Goal: Contribute content

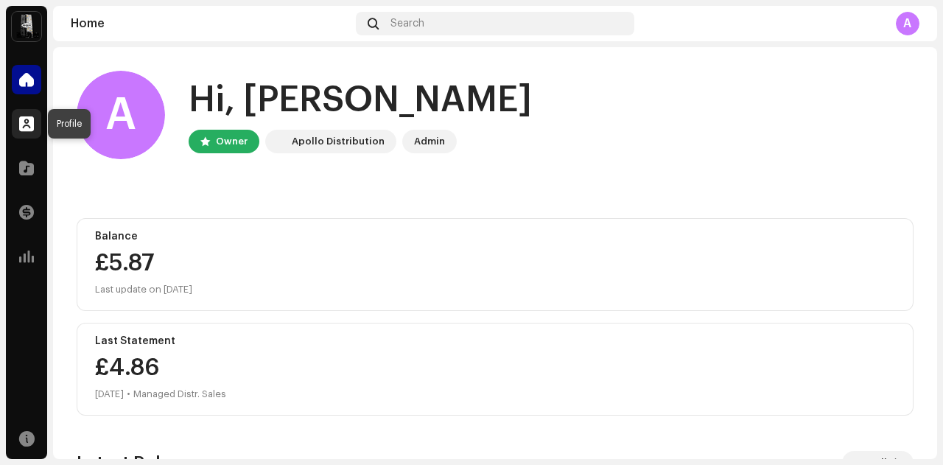
click at [33, 119] on span at bounding box center [26, 124] width 15 height 12
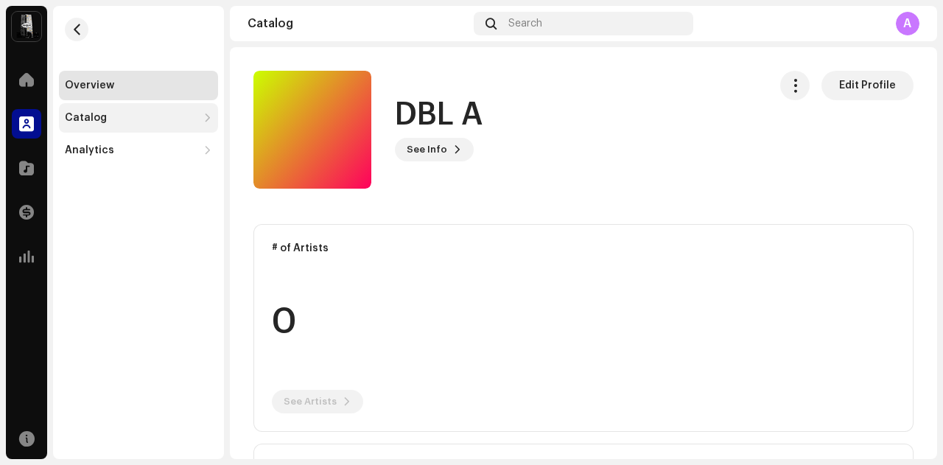
click at [214, 122] on div "Catalog" at bounding box center [138, 117] width 159 height 29
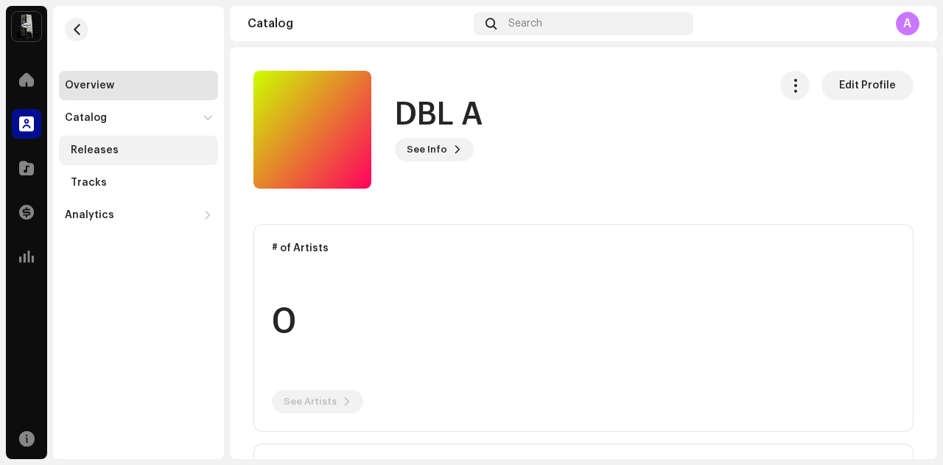
click at [192, 141] on div "Releases" at bounding box center [138, 150] width 159 height 29
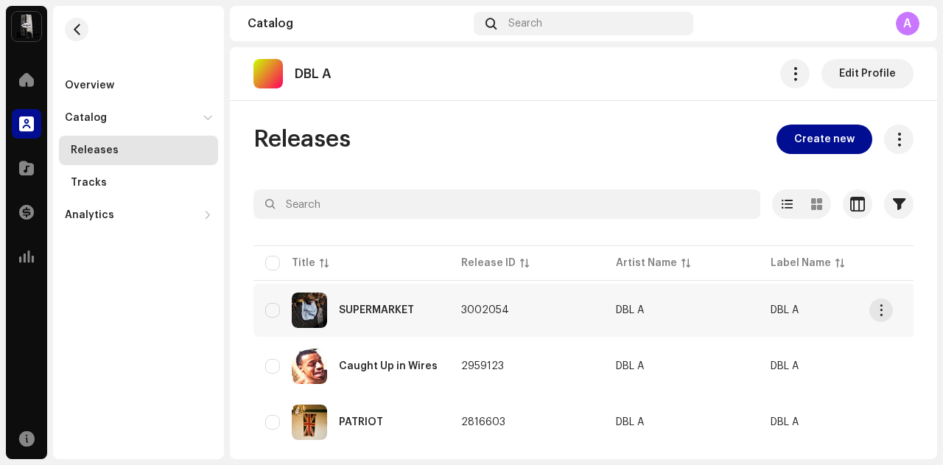
click at [392, 309] on div "SUPERMARKET" at bounding box center [376, 310] width 75 height 10
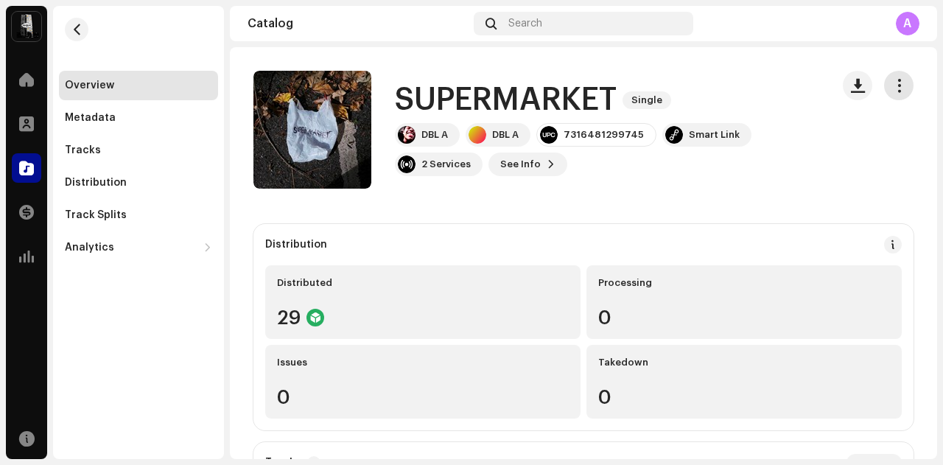
click at [892, 85] on span "button" at bounding box center [899, 86] width 14 height 12
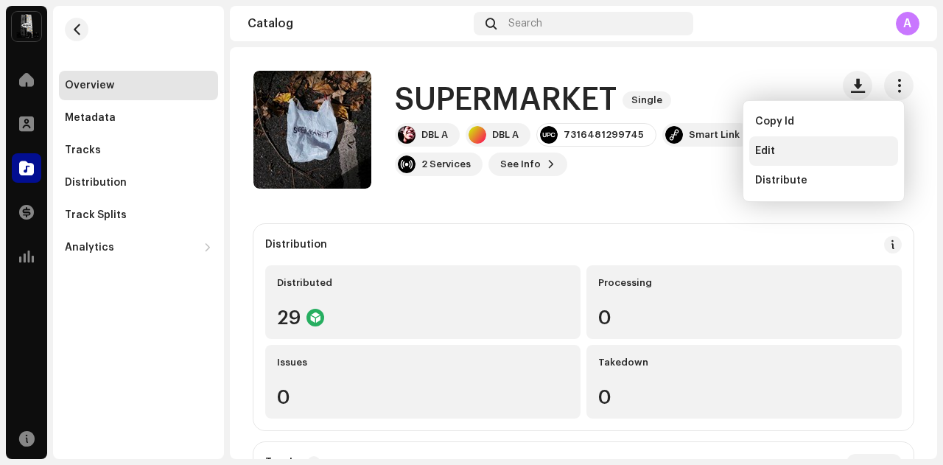
click at [793, 147] on div "Edit" at bounding box center [823, 151] width 137 height 12
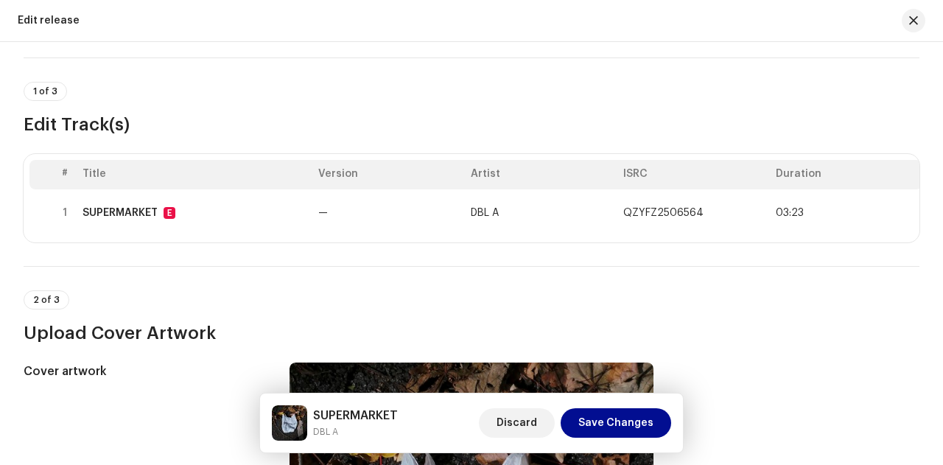
scroll to position [75, 0]
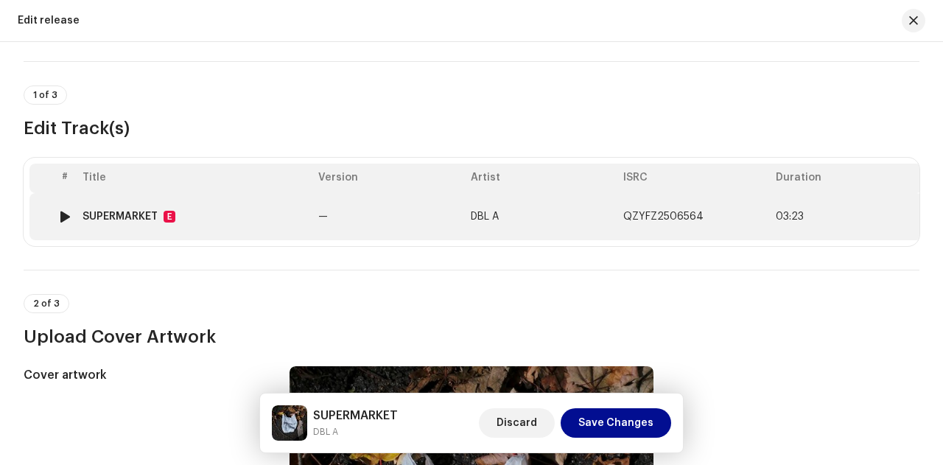
click at [407, 212] on td "—" at bounding box center [388, 216] width 152 height 47
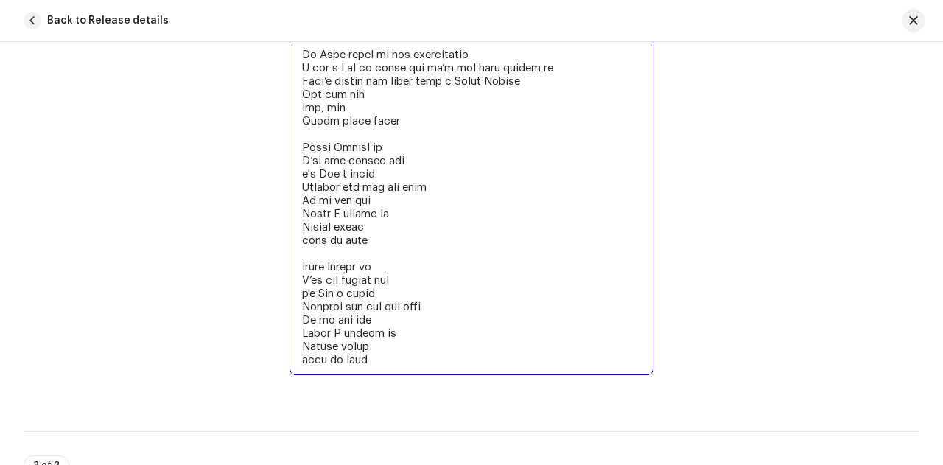
scroll to position [3184, 0]
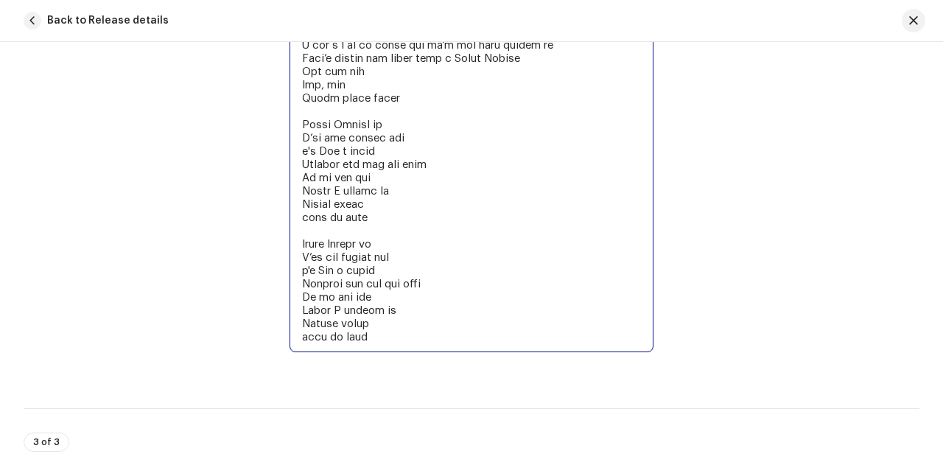
drag, startPoint x: 301, startPoint y: 246, endPoint x: 403, endPoint y: 339, distance: 137.6
click at [403, 339] on div "Lyrics" at bounding box center [471, 24] width 364 height 661
click at [406, 326] on textarea at bounding box center [471, 31] width 364 height 641
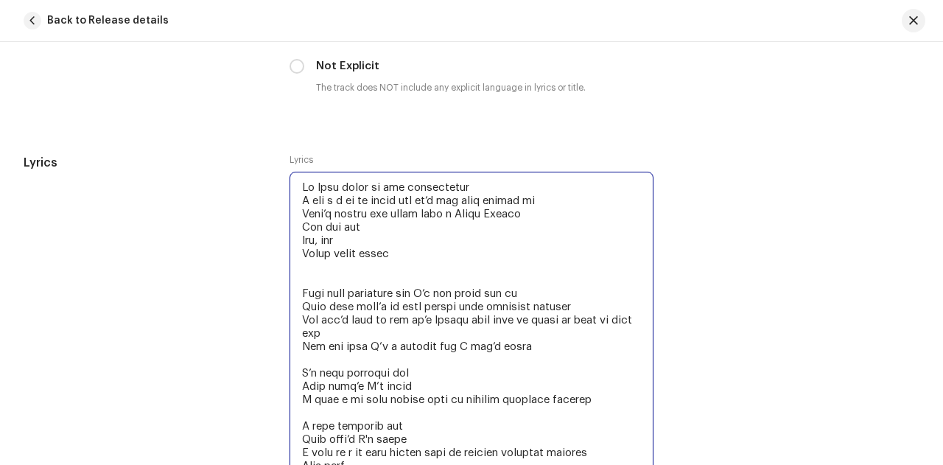
scroll to position [2722, 0]
drag, startPoint x: 404, startPoint y: 243, endPoint x: 286, endPoint y: 173, distance: 137.1
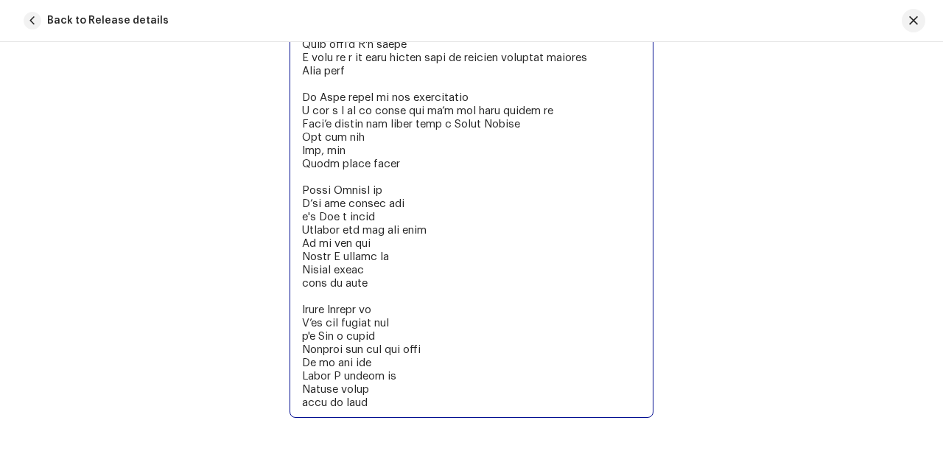
scroll to position [3197, 0]
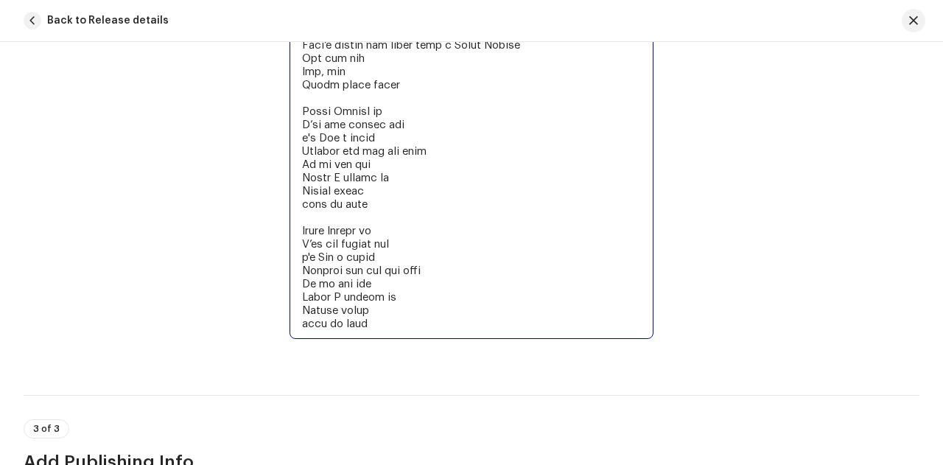
click at [441, 305] on textarea at bounding box center [471, 18] width 364 height 641
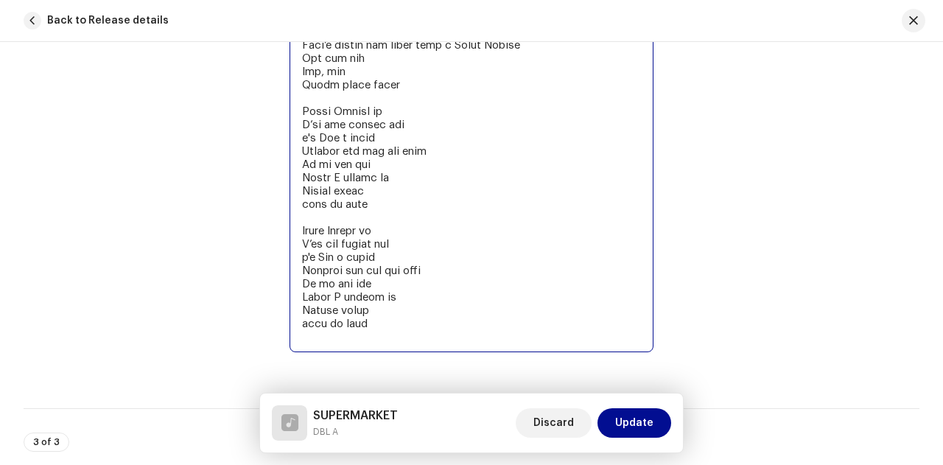
scroll to position [3124, 0]
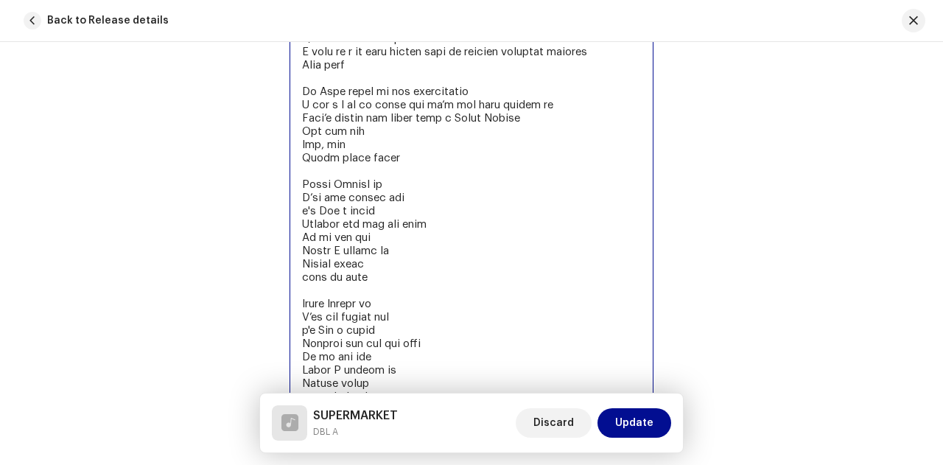
type textarea "Lo Ipsu dolor si ame consectetur A eli s d ei te incid utl et’d mag aliq enimad…"
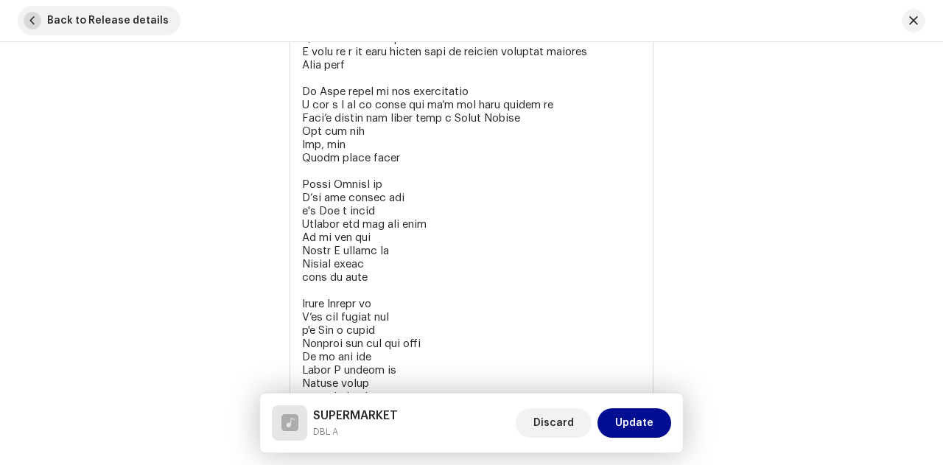
click at [35, 18] on span "button" at bounding box center [33, 21] width 18 height 18
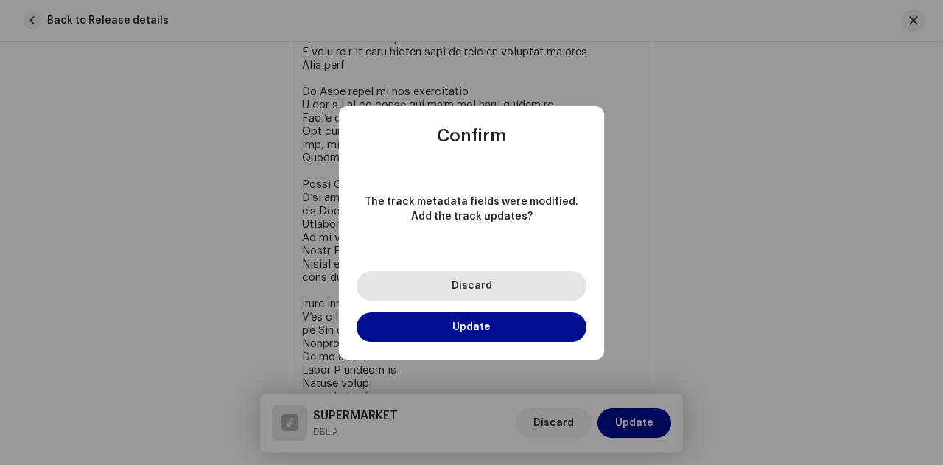
click at [491, 281] on button "Discard" at bounding box center [472, 285] width 230 height 29
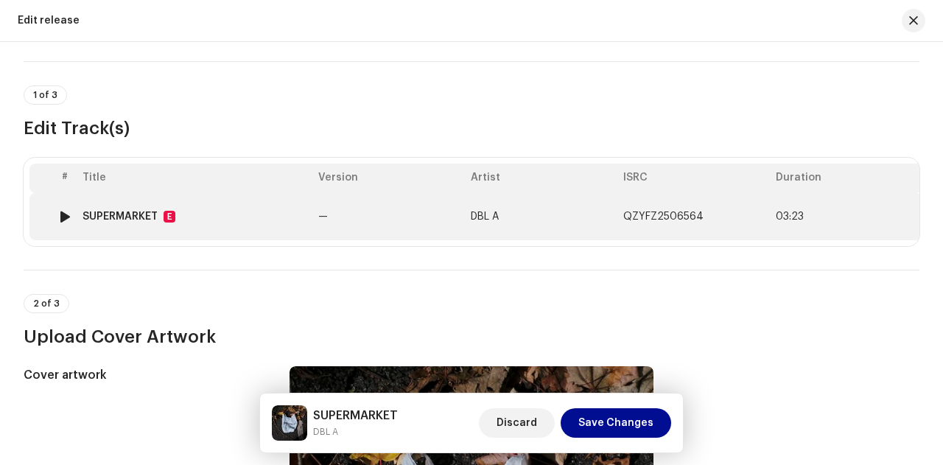
click at [550, 224] on td "DBL A" at bounding box center [541, 216] width 152 height 47
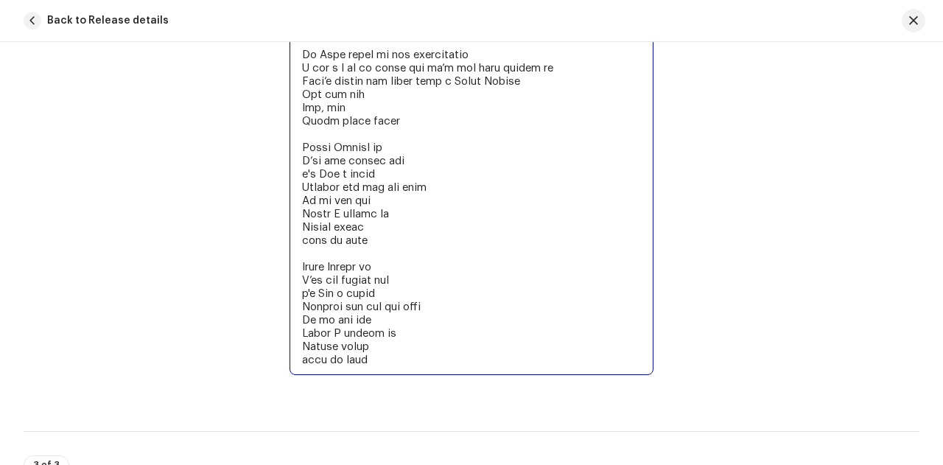
scroll to position [3277, 0]
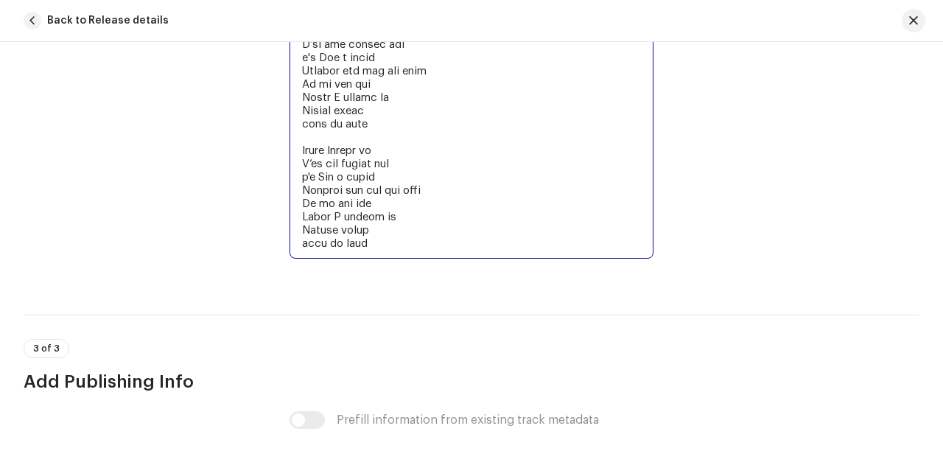
drag, startPoint x: 300, startPoint y: 254, endPoint x: 365, endPoint y: 236, distance: 67.2
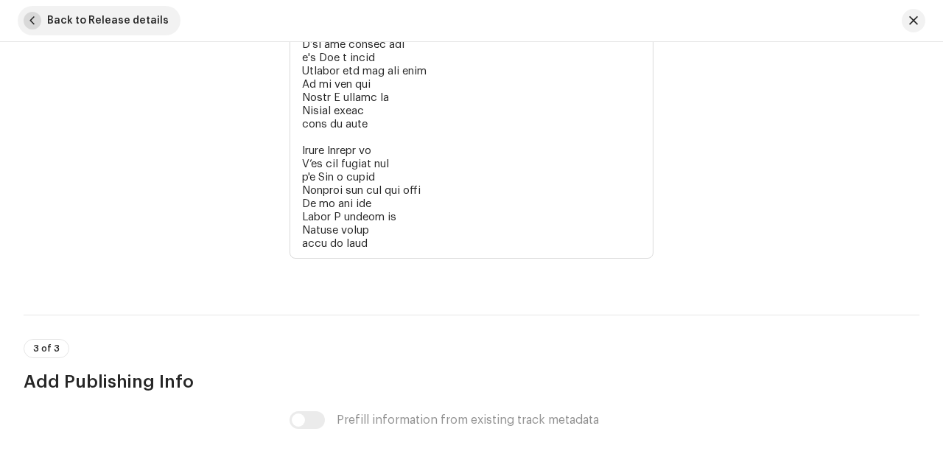
click at [27, 24] on span "button" at bounding box center [33, 21] width 18 height 18
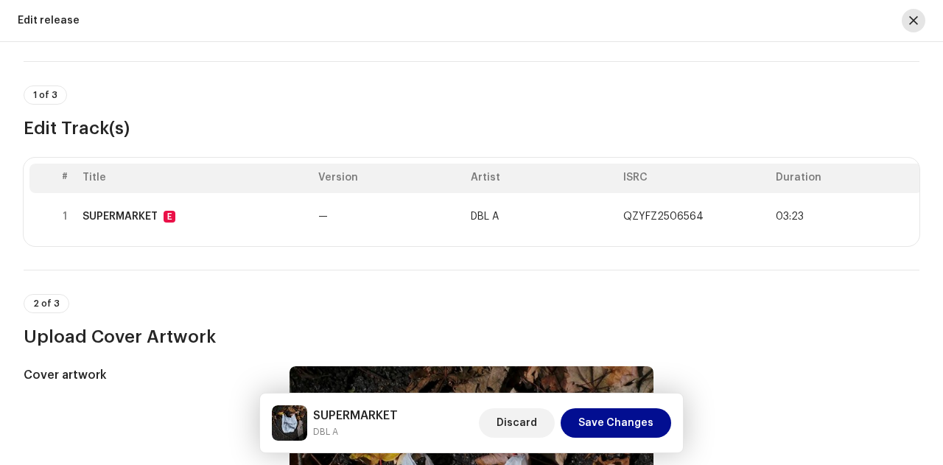
click at [914, 22] on span "button" at bounding box center [913, 21] width 9 height 12
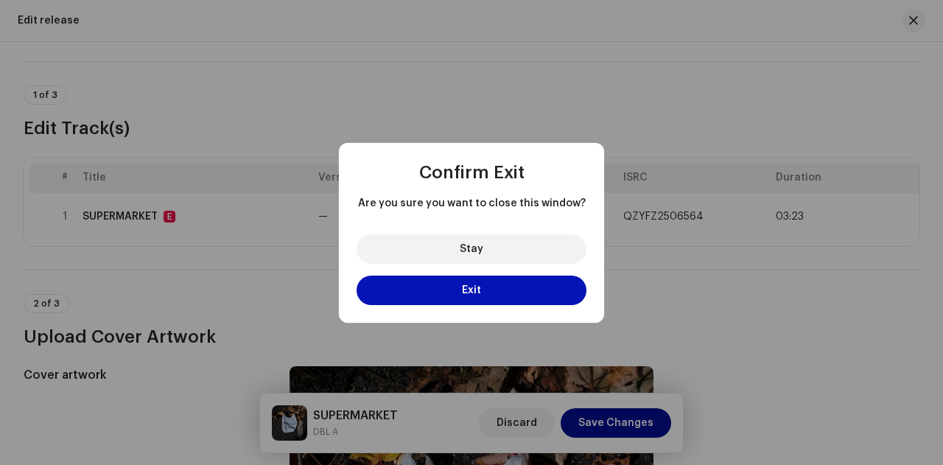
click at [505, 295] on button "Exit" at bounding box center [472, 289] width 230 height 29
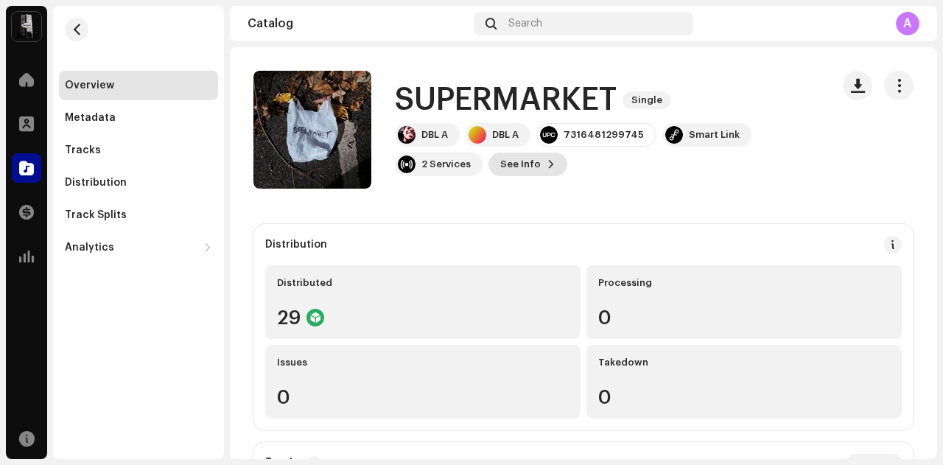
click at [547, 164] on span at bounding box center [551, 164] width 9 height 12
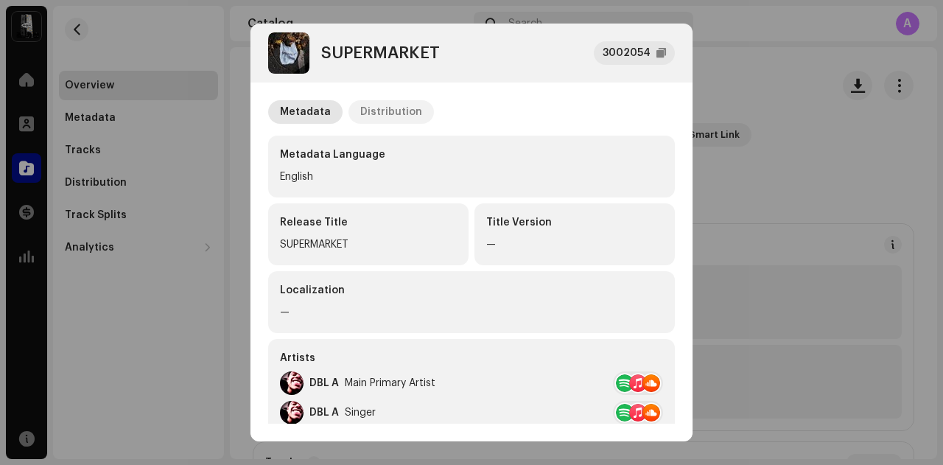
click at [394, 110] on div "Distribution" at bounding box center [391, 112] width 62 height 24
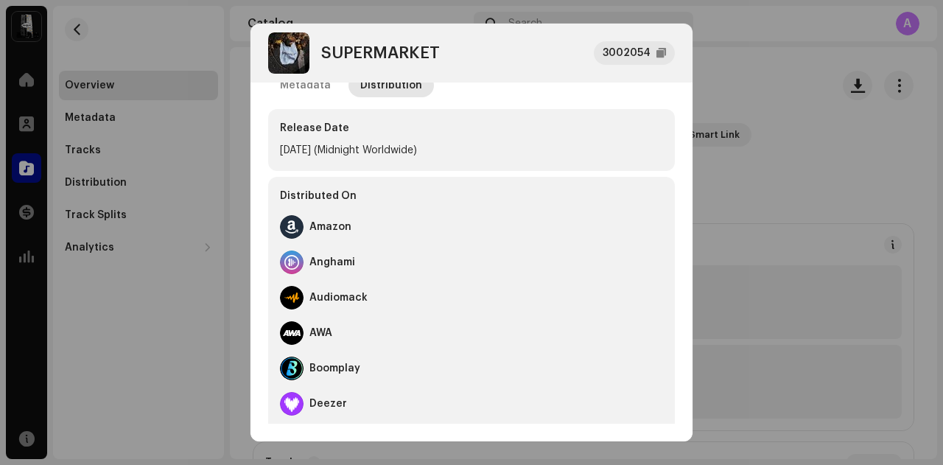
scroll to position [24, 0]
